Goal: Information Seeking & Learning: Compare options

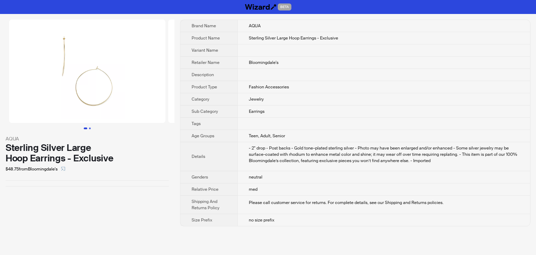
click at [89, 128] on button "Go to slide 2" at bounding box center [90, 128] width 2 height 2
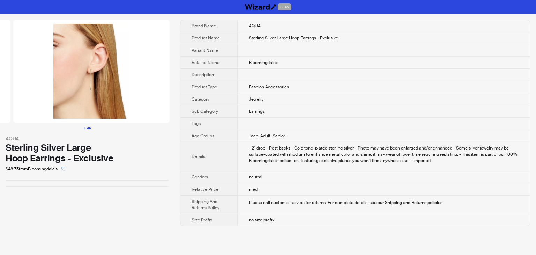
scroll to position [0, 159]
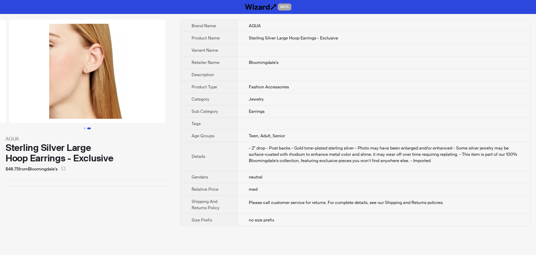
click at [97, 80] on img at bounding box center [87, 71] width 156 height 103
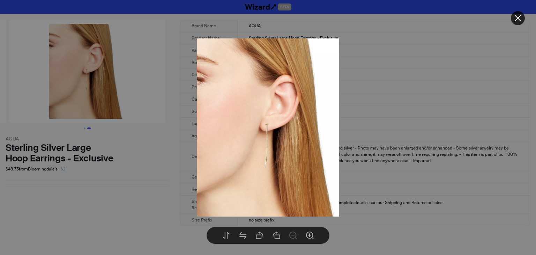
click at [520, 20] on icon "close" at bounding box center [518, 18] width 7 height 7
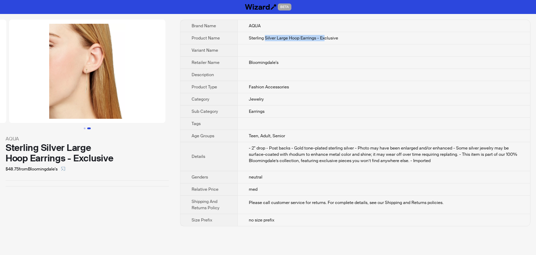
drag, startPoint x: 265, startPoint y: 37, endPoint x: 159, endPoint y: 38, distance: 106.1
click at [323, 38] on span "Sterling Silver Large Hoop Earrings - Exclusive" at bounding box center [293, 38] width 89 height 6
click at [83, 76] on img at bounding box center [87, 71] width 156 height 103
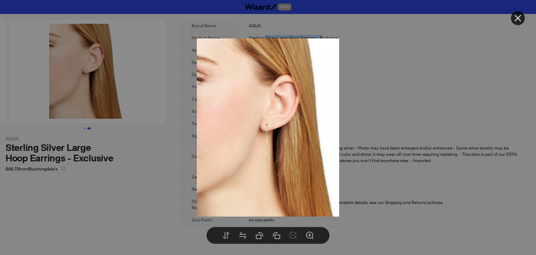
click at [514, 18] on icon "close" at bounding box center [518, 18] width 8 height 8
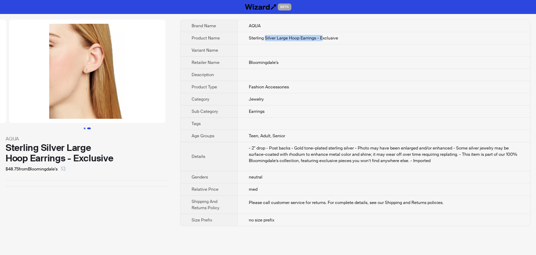
click at [84, 129] on button "Go to slide 1" at bounding box center [85, 128] width 2 height 2
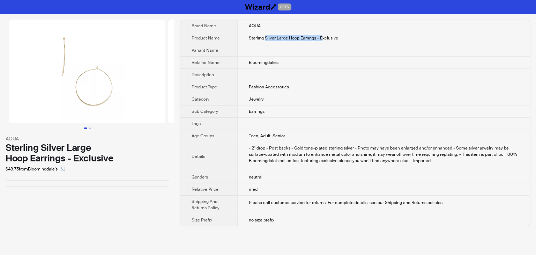
click at [81, 91] on img at bounding box center [87, 71] width 156 height 103
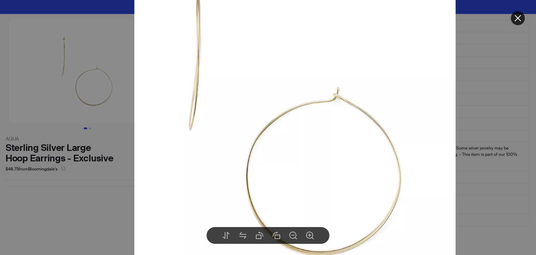
click at [474, 70] on div at bounding box center [268, 127] width 536 height 255
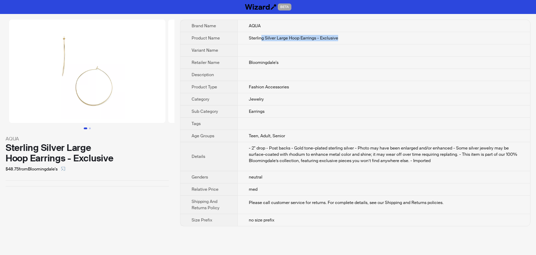
drag, startPoint x: 261, startPoint y: 37, endPoint x: 365, endPoint y: 37, distance: 104.0
click at [365, 37] on td "Sterling Silver Large Hoop Earrings - Exclusive" at bounding box center [383, 38] width 293 height 12
click at [88, 94] on img at bounding box center [87, 71] width 156 height 103
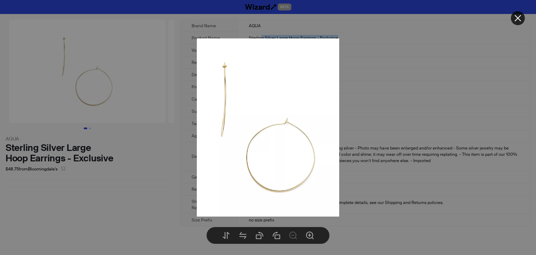
click at [248, 135] on img at bounding box center [268, 127] width 143 height 178
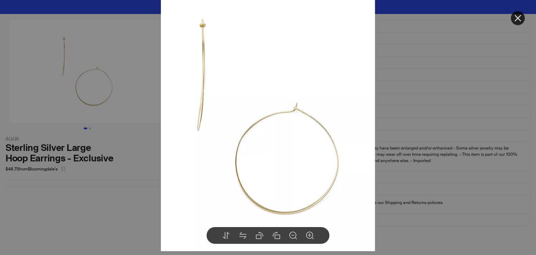
click at [520, 18] on icon "close" at bounding box center [518, 18] width 8 height 8
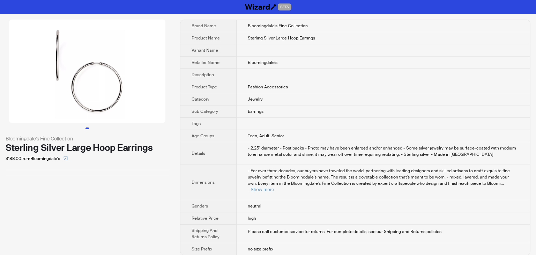
click at [104, 88] on img at bounding box center [87, 71] width 156 height 103
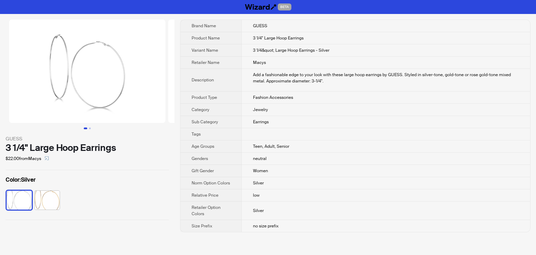
click at [116, 71] on img at bounding box center [87, 71] width 156 height 103
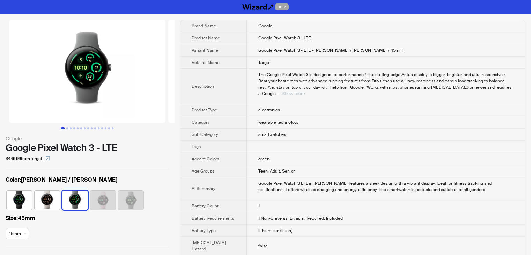
click at [305, 91] on button "Show more" at bounding box center [292, 93] width 23 height 5
